Goal: Task Accomplishment & Management: Use online tool/utility

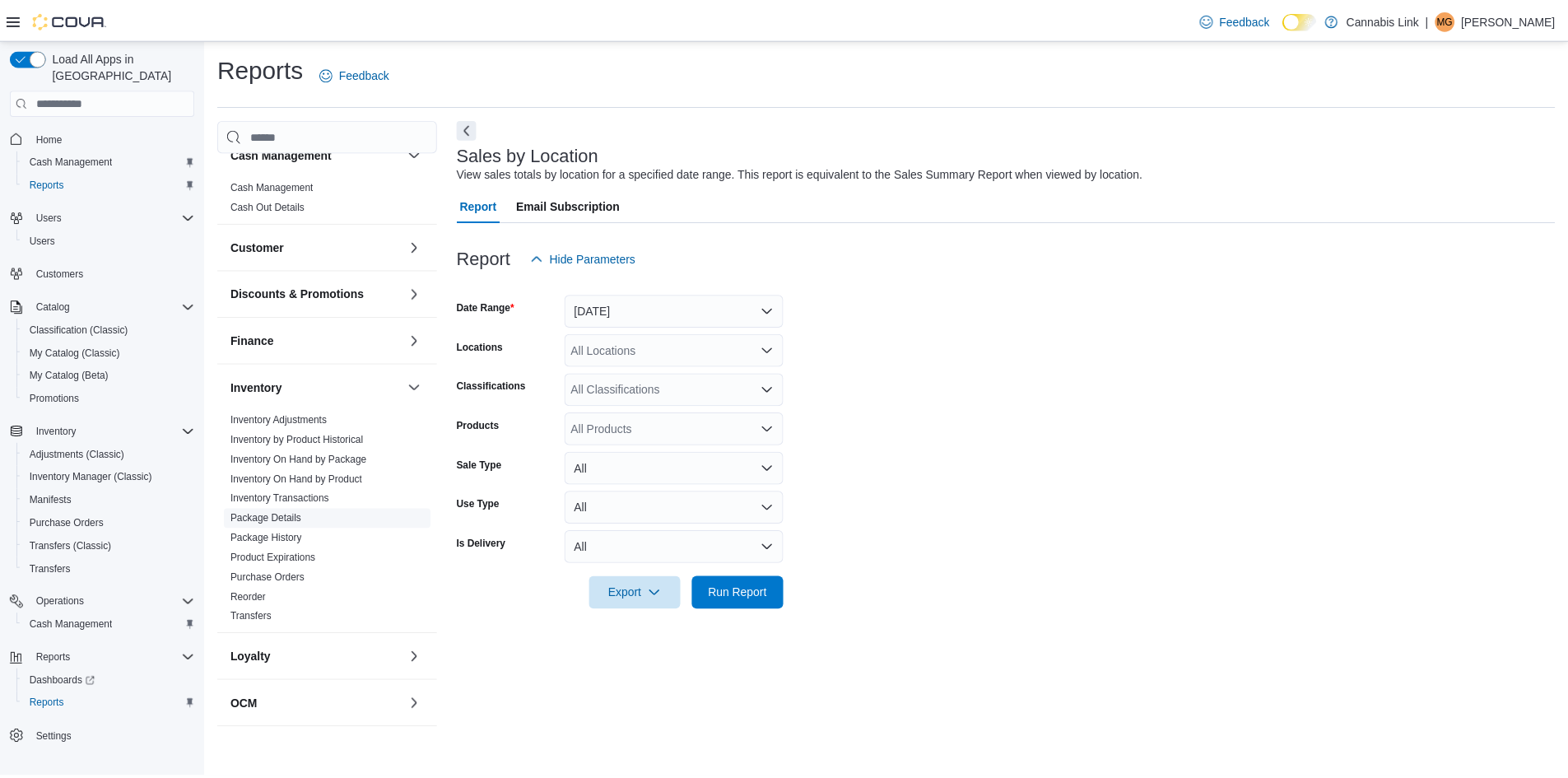
scroll to position [82, 0]
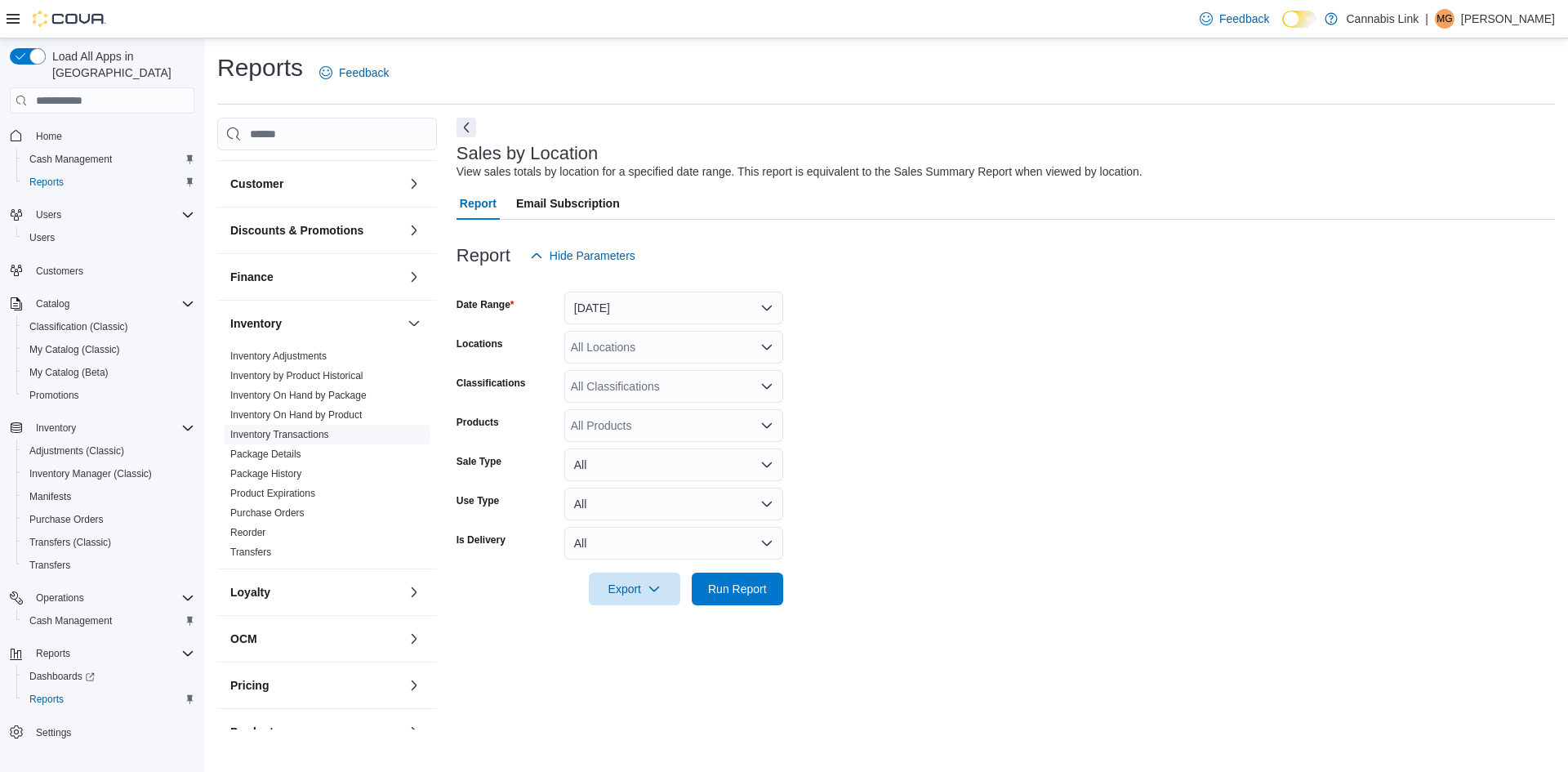
drag, startPoint x: 331, startPoint y: 418, endPoint x: 299, endPoint y: 436, distance: 36.7
click at [331, 418] on link "Inventory On Hand by Product" at bounding box center [296, 415] width 131 height 11
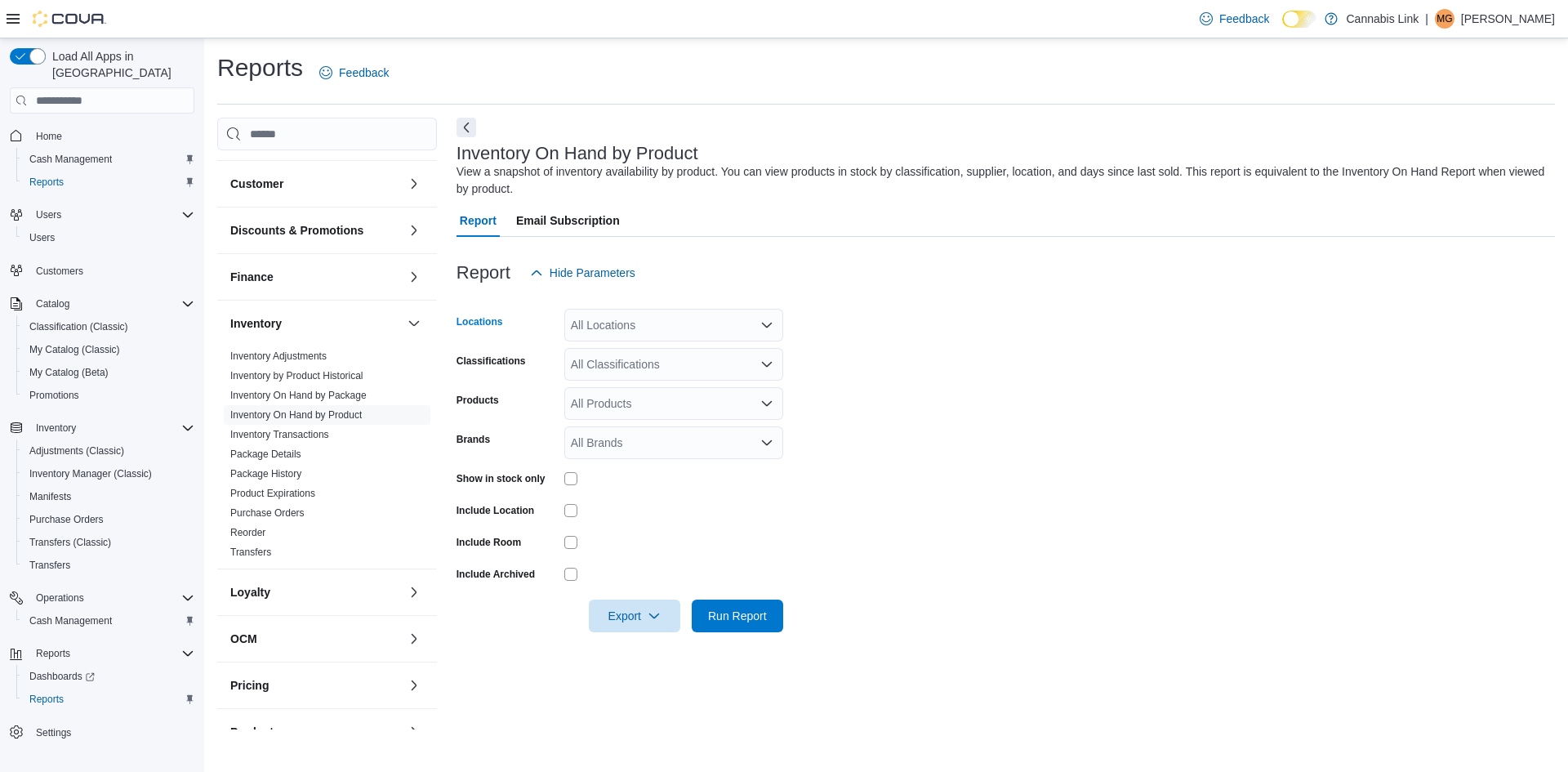
click at [599, 327] on div "All Locations" at bounding box center [674, 325] width 219 height 33
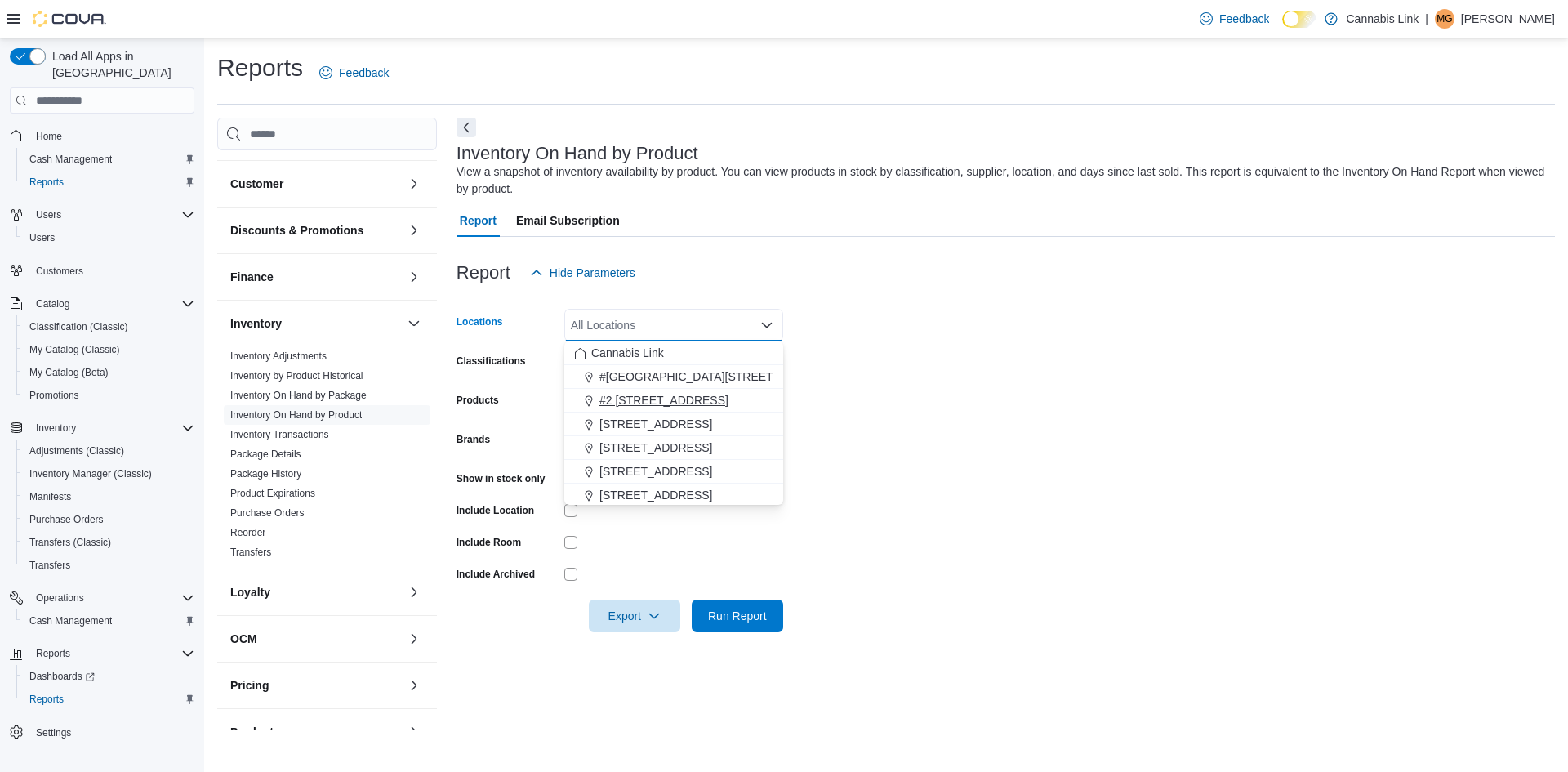
click at [665, 396] on span "#2 [STREET_ADDRESS]" at bounding box center [664, 400] width 129 height 17
click at [967, 375] on form "Locations #2 [STREET_ADDRESS] Combo box. Selected. #2 [STREET_ADDRESS] Press Ba…" at bounding box center [1006, 461] width 1099 height 343
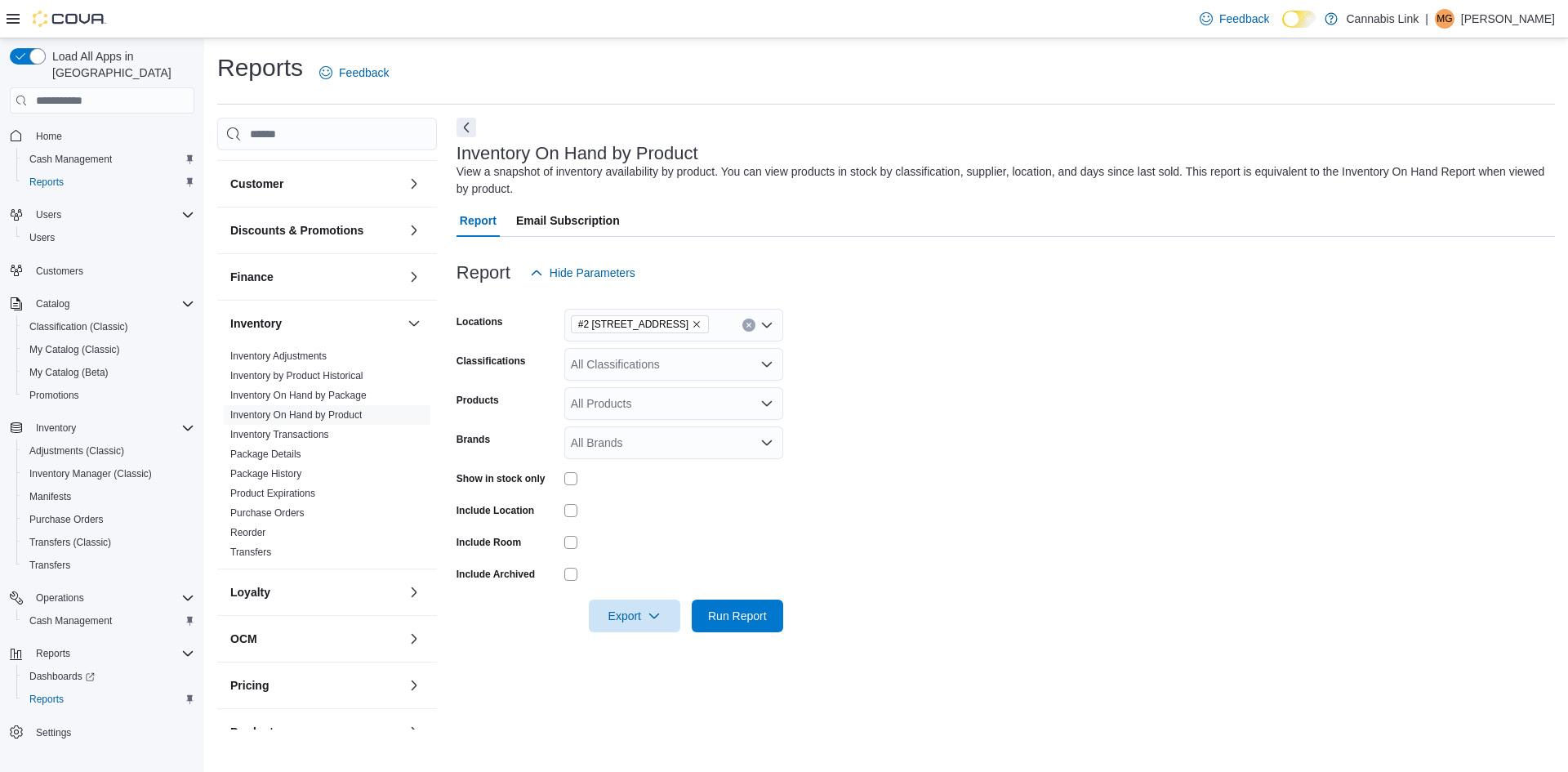
click at [774, 596] on div at bounding box center [1006, 593] width 1099 height 13
drag, startPoint x: 766, startPoint y: 605, endPoint x: 757, endPoint y: 616, distance: 14.2
click at [766, 606] on span "Run Report" at bounding box center [737, 616] width 72 height 33
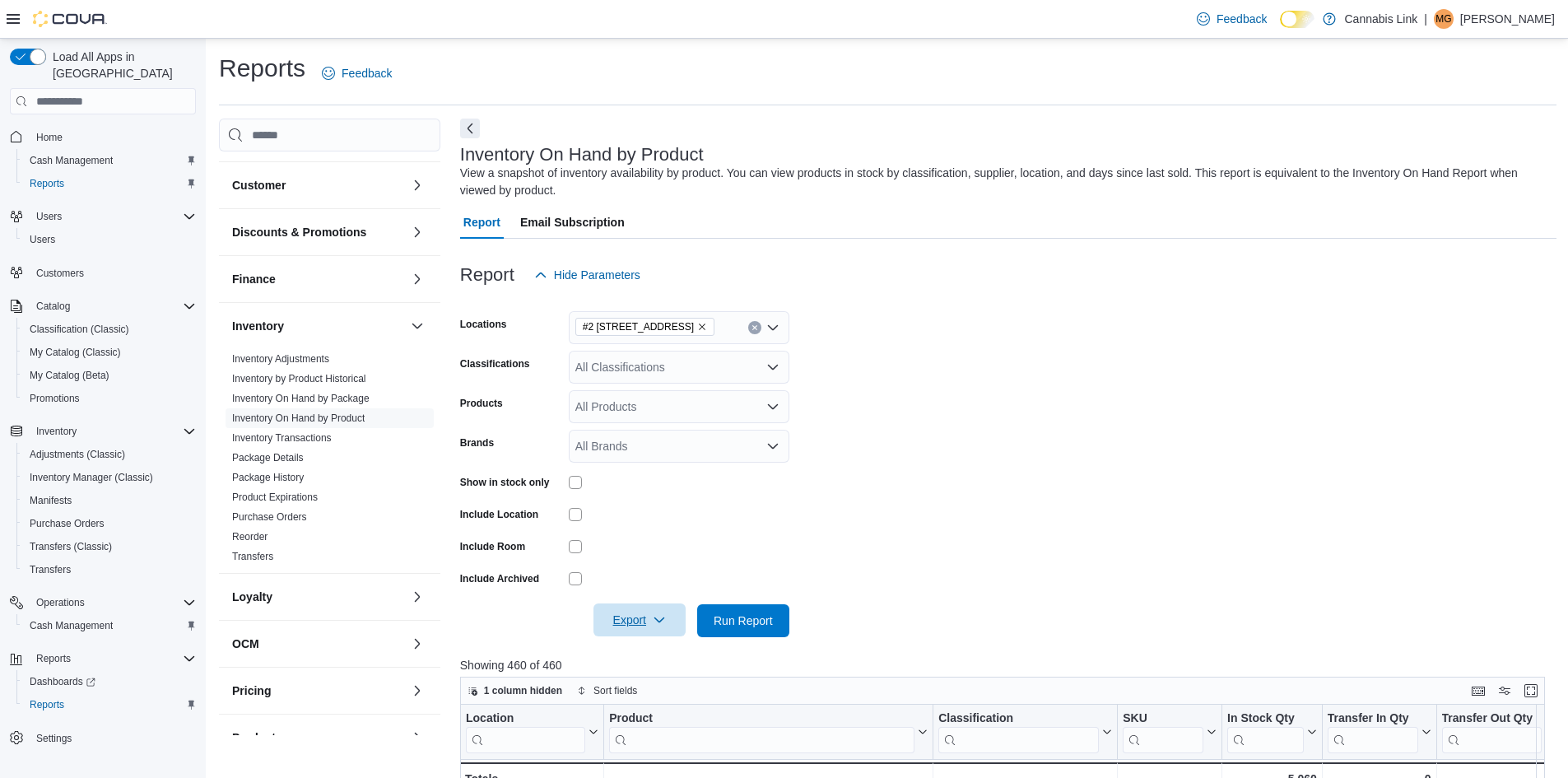
click at [654, 625] on icon "button" at bounding box center [659, 619] width 13 height 13
click at [639, 649] on span "Export to Excel" at bounding box center [642, 654] width 74 height 13
